Goal: Transaction & Acquisition: Obtain resource

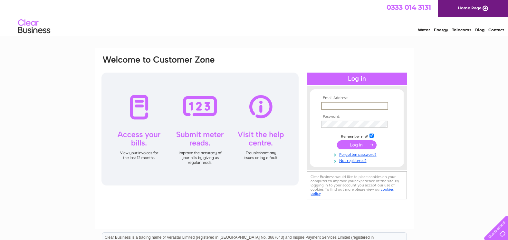
click at [334, 107] on input "text" at bounding box center [354, 106] width 67 height 8
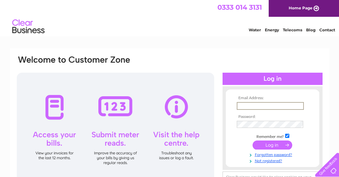
click at [257, 103] on input "text" at bounding box center [270, 106] width 67 height 8
type input "Bobby.McKean@south-ayrshire.gov.uk"
click at [280, 145] on input "submit" at bounding box center [272, 144] width 40 height 9
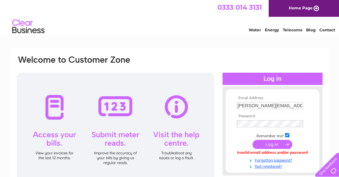
click at [270, 144] on input "submit" at bounding box center [272, 144] width 40 height 9
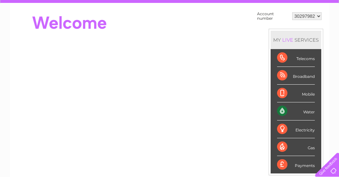
scroll to position [64, 0]
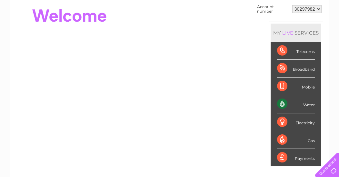
click at [319, 8] on select "30297982 30298642 30298644 30308810 30323432" at bounding box center [306, 9] width 29 height 8
click at [292, 5] on select "30297982 30298642 30298644 30308810 30323432" at bounding box center [306, 9] width 29 height 8
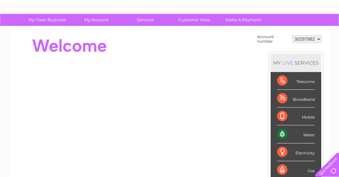
scroll to position [0, 0]
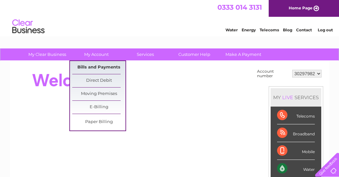
click at [94, 66] on link "Bills and Payments" at bounding box center [98, 67] width 53 height 13
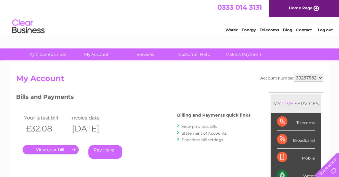
click at [49, 150] on link "." at bounding box center [51, 149] width 56 height 9
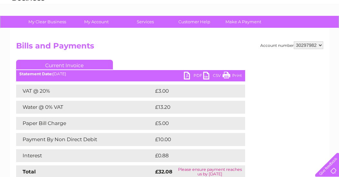
scroll to position [32, 0]
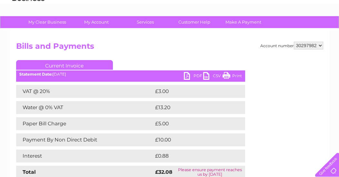
click at [196, 74] on link "PDF" at bounding box center [193, 76] width 19 height 9
click at [320, 45] on select "30297982 30298642 30298644 30308810 30323432" at bounding box center [308, 46] width 29 height 8
click at [294, 42] on select "30297982 30298642 30298644 30308810 30323432" at bounding box center [308, 46] width 29 height 8
click at [199, 76] on link "PDF" at bounding box center [193, 76] width 19 height 9
drag, startPoint x: 315, startPoint y: 78, endPoint x: 323, endPoint y: 73, distance: 9.8
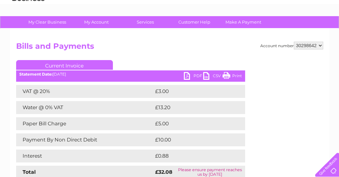
click at [316, 77] on div at bounding box center [297, 98] width 51 height 77
click at [320, 44] on select "30297982 30298642 30298644 30308810 30323432" at bounding box center [308, 46] width 29 height 8
select select "30298644"
click at [294, 42] on select "30297982 30298642 30298644 30308810 30323432" at bounding box center [308, 46] width 29 height 8
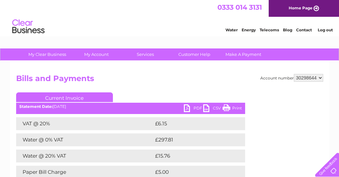
click at [197, 107] on link "PDF" at bounding box center [193, 108] width 19 height 9
click at [320, 78] on select "30297982 30298642 30298644 30308810 30323432" at bounding box center [308, 78] width 29 height 8
select select "30308810"
click at [294, 74] on select "30297982 30298642 30298644 30308810 30323432" at bounding box center [308, 78] width 29 height 8
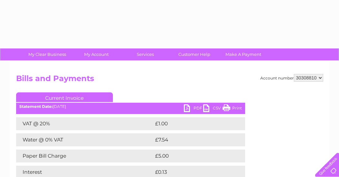
click at [195, 106] on link "PDF" at bounding box center [193, 108] width 19 height 9
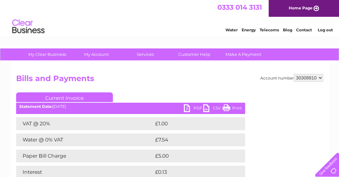
click at [266, 103] on div "Account number 30297982 30298642 30298644 30308810 30323432 Bills and Payments …" at bounding box center [169, 140] width 307 height 133
click at [321, 78] on select "30297982 30298642 30298644 30308810 30323432" at bounding box center [308, 78] width 29 height 8
click at [294, 74] on select "30297982 30298642 30298644 30308810 30323432" at bounding box center [308, 78] width 29 height 8
click at [197, 108] on link "PDF" at bounding box center [193, 108] width 19 height 9
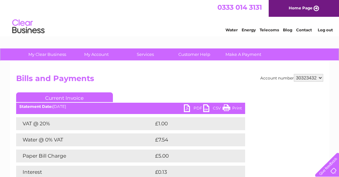
click at [319, 78] on select "30297982 30298642 30298644 30308810 30323432" at bounding box center [308, 78] width 29 height 8
select select "30298642"
click at [294, 74] on select "30297982 30298642 30298644 30308810 30323432" at bounding box center [308, 78] width 29 height 8
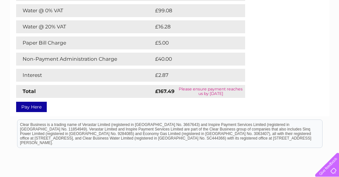
scroll to position [32, 0]
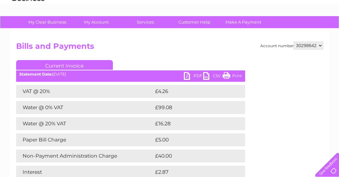
click at [198, 75] on link "PDF" at bounding box center [193, 76] width 19 height 9
click at [320, 45] on select "30297982 30298642 30298644 30308810 30323432" at bounding box center [308, 46] width 29 height 8
click at [294, 42] on select "30297982 30298642 30298644 30308810 30323432" at bounding box center [308, 46] width 29 height 8
click at [197, 76] on link "PDF" at bounding box center [193, 76] width 19 height 9
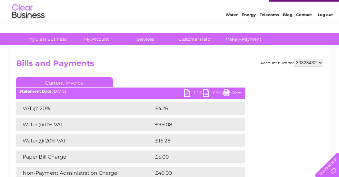
scroll to position [0, 0]
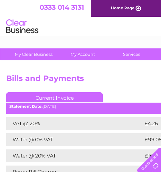
click at [132, 85] on h2 "Bills and Payments" at bounding box center [159, 80] width 307 height 12
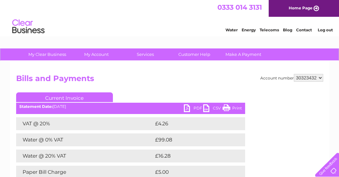
click at [319, 76] on select "30297982 30298642 30298644 30308810 30323432" at bounding box center [308, 78] width 29 height 8
click at [294, 74] on select "30297982 30298642 30298644 30308810 30323432" at bounding box center [308, 78] width 29 height 8
click at [192, 108] on link "PDF" at bounding box center [193, 108] width 19 height 9
click at [320, 78] on select "30297982 30298642 30298644 30308810 30323432" at bounding box center [308, 78] width 29 height 8
select select "30297982"
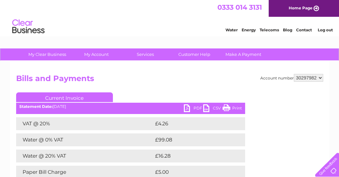
click at [294, 74] on select "30297982 30298642 30298644 30308810 30323432" at bounding box center [308, 78] width 29 height 8
click at [300, 88] on div "Account number 30297982 30298642 30298644 30308810 30323432 Bills and Payments …" at bounding box center [169, 156] width 307 height 165
click at [196, 108] on link "PDF" at bounding box center [193, 108] width 19 height 9
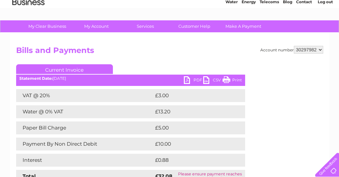
scroll to position [64, 0]
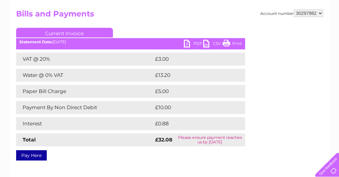
click at [320, 15] on select "30297982 30298642 30298644 30308810 30323432" at bounding box center [308, 13] width 29 height 8
select select "30298642"
click at [294, 9] on select "30297982 30298642 30298644 30308810 30323432" at bounding box center [308, 13] width 29 height 8
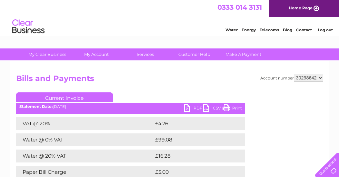
click at [320, 78] on select "30297982 30298642 30298644 30308810 30323432" at bounding box center [308, 78] width 29 height 8
select select "30297982"
click at [294, 74] on select "30297982 30298642 30298644 30308810 30323432" at bounding box center [308, 78] width 29 height 8
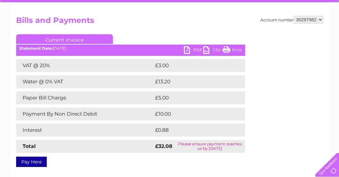
scroll to position [64, 0]
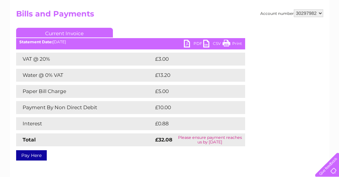
click at [320, 15] on select "30297982 30298642 30298644 30308810 30323432" at bounding box center [308, 13] width 29 height 8
select select "30323432"
click at [294, 9] on select "30297982 30298642 30298644 30308810 30323432" at bounding box center [308, 13] width 29 height 8
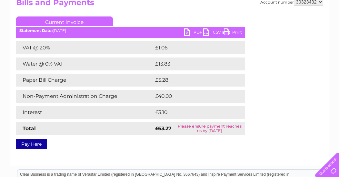
scroll to position [64, 0]
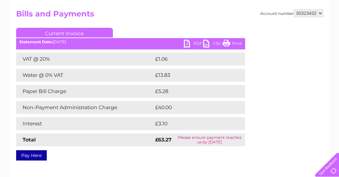
click at [196, 44] on link "PDF" at bounding box center [193, 44] width 19 height 9
click at [196, 43] on link "PDF" at bounding box center [193, 44] width 19 height 9
click at [198, 43] on link "PDF" at bounding box center [193, 44] width 19 height 9
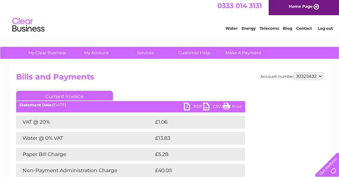
scroll to position [0, 0]
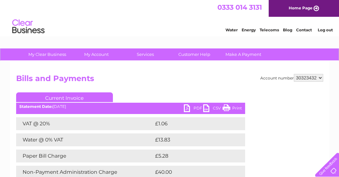
click at [321, 78] on select "30297982 30298642 30298644 30308810 30323432" at bounding box center [308, 78] width 29 height 8
select select "30297982"
click at [294, 74] on select "30297982 30298642 30298644 30308810 30323432" at bounding box center [308, 78] width 29 height 8
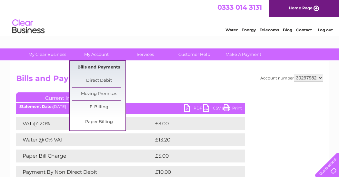
click at [88, 66] on link "Bills and Payments" at bounding box center [98, 67] width 53 height 13
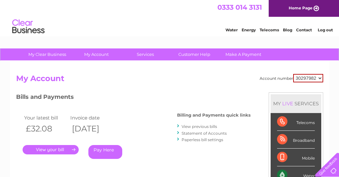
click at [195, 126] on link "View previous bills" at bounding box center [199, 126] width 35 height 5
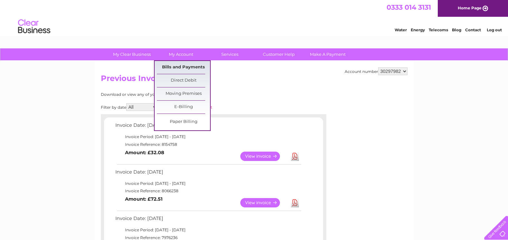
click at [189, 67] on link "Bills and Payments" at bounding box center [183, 67] width 53 height 13
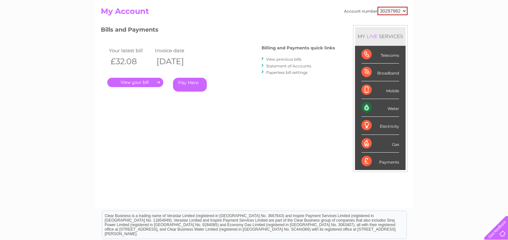
scroll to position [64, 0]
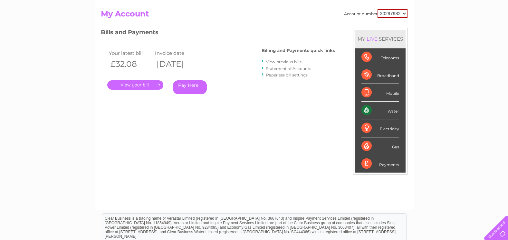
click at [292, 69] on link "Statement of Accounts" at bounding box center [288, 68] width 45 height 5
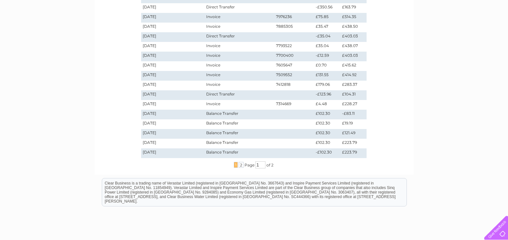
scroll to position [161, 0]
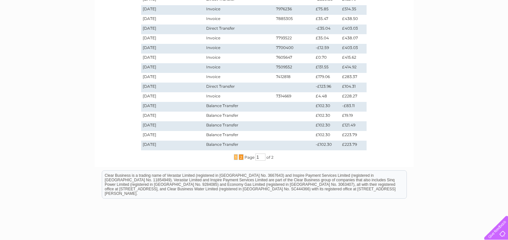
click at [240, 158] on span "2" at bounding box center [241, 157] width 5 height 6
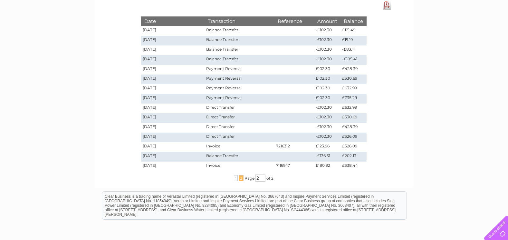
scroll to position [90, 0]
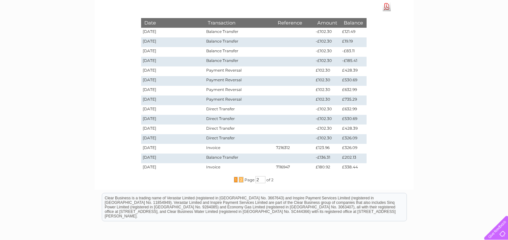
click at [234, 181] on span "1" at bounding box center [236, 180] width 4 height 6
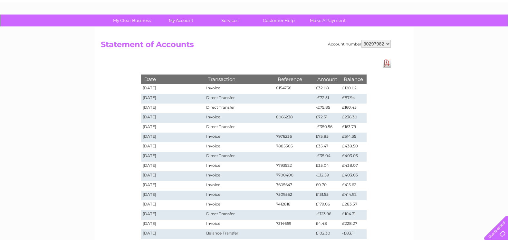
scroll to position [0, 0]
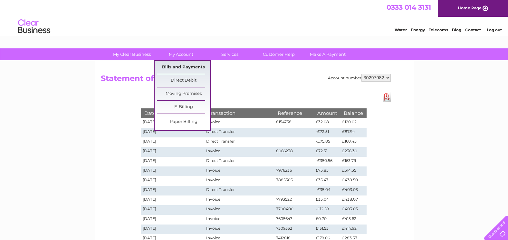
click at [183, 68] on link "Bills and Payments" at bounding box center [183, 67] width 53 height 13
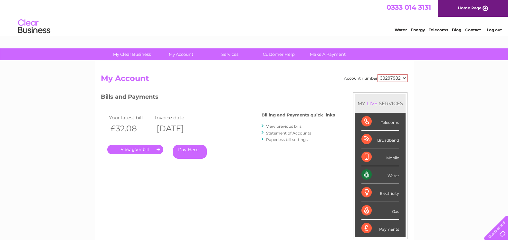
click at [291, 127] on link "View previous bills" at bounding box center [283, 126] width 35 height 5
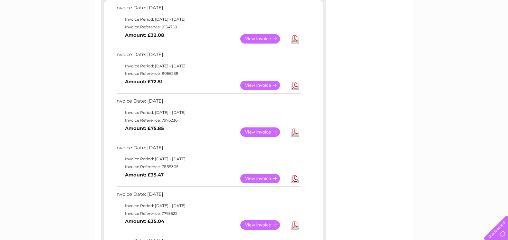
scroll to position [129, 0]
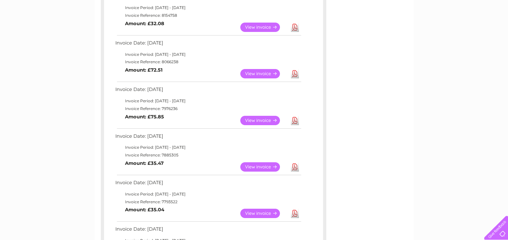
click at [257, 74] on link "View" at bounding box center [264, 73] width 47 height 9
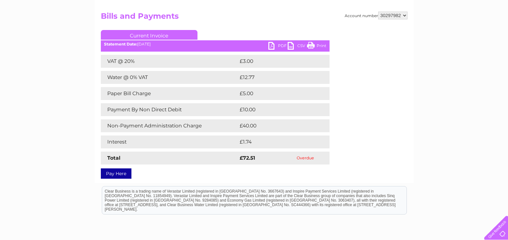
scroll to position [64, 0]
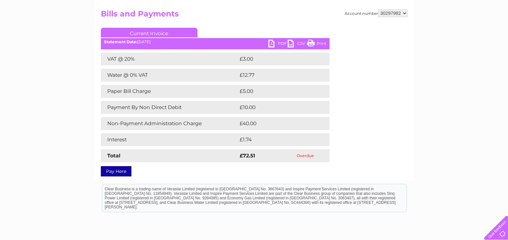
click at [282, 44] on link "PDF" at bounding box center [278, 44] width 19 height 9
